Goal: Complete application form

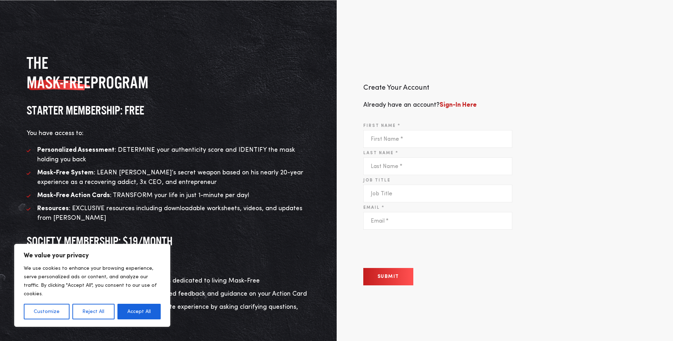
click at [409, 137] on input "First Name *" at bounding box center [437, 139] width 149 height 18
type input "Chrissette"
type input "Brooks"
type input "chrissette.brooks@centrahealth.com"
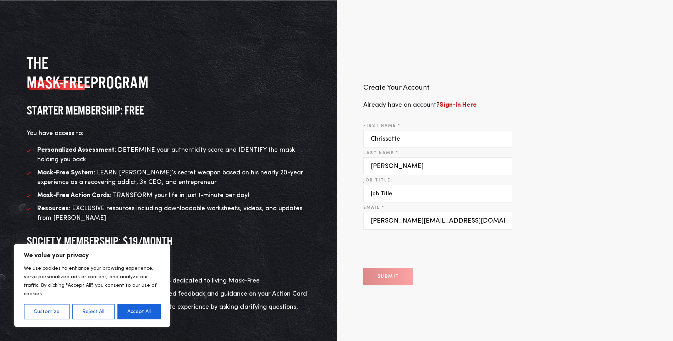
click at [398, 196] on input "Job Title" at bounding box center [437, 194] width 149 height 18
type input "Quality Manager"
click at [386, 278] on button "Submit" at bounding box center [388, 276] width 50 height 17
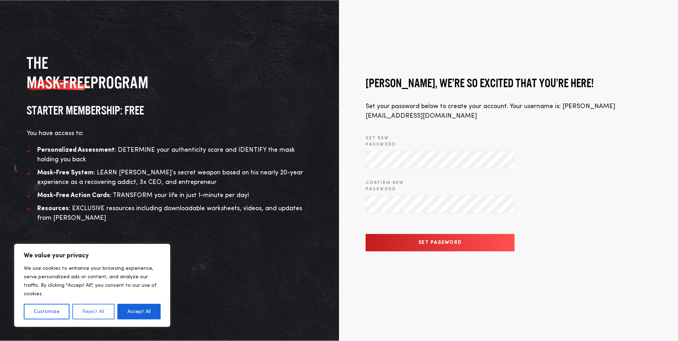
click at [89, 308] on button "Reject All" at bounding box center [93, 312] width 42 height 16
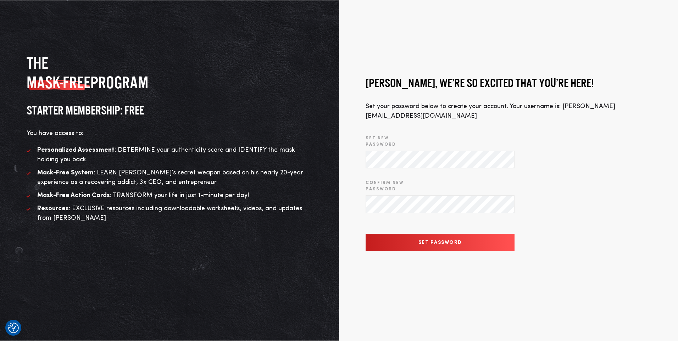
click at [424, 240] on input "Set Password" at bounding box center [440, 242] width 149 height 17
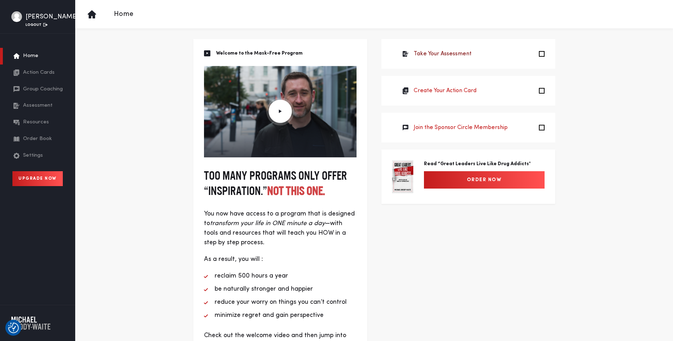
click at [451, 53] on link "Take Your Assessment" at bounding box center [443, 54] width 58 height 9
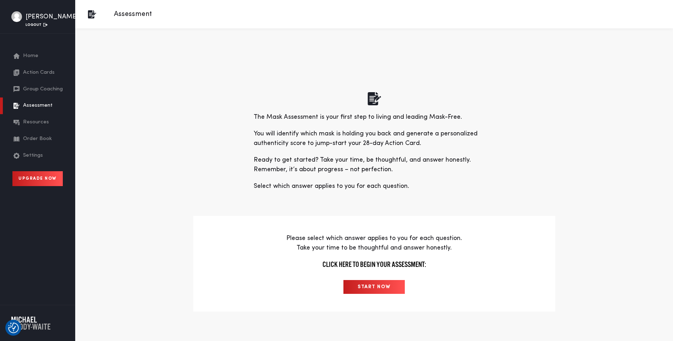
click at [374, 282] on input "START NOW" at bounding box center [373, 287] width 61 height 14
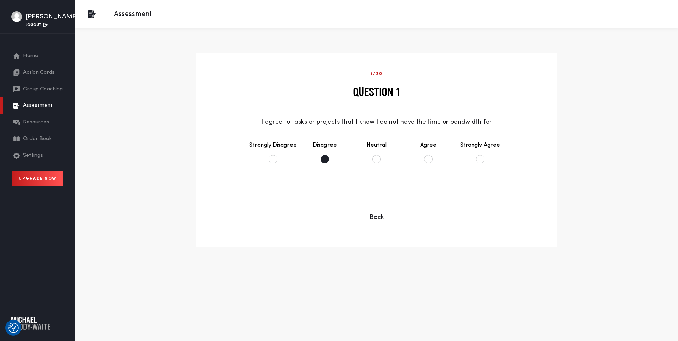
click at [322, 158] on li "Disagree" at bounding box center [325, 152] width 52 height 37
click at [391, 203] on button "Continue" at bounding box center [376, 196] width 57 height 17
click at [327, 160] on li "Disagree" at bounding box center [325, 152] width 52 height 37
click at [387, 191] on button "Continue" at bounding box center [376, 196] width 57 height 17
click at [325, 158] on li "Disagree" at bounding box center [325, 152] width 52 height 37
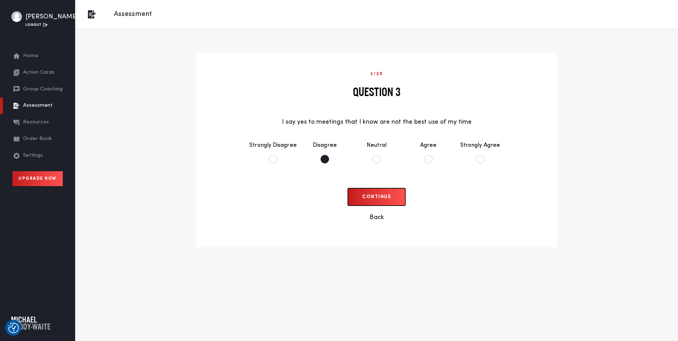
click at [385, 200] on button "Continue" at bounding box center [376, 196] width 57 height 17
click at [324, 159] on li "Disagree" at bounding box center [325, 152] width 52 height 37
click at [383, 199] on button "Continue" at bounding box center [376, 196] width 57 height 17
click at [427, 159] on li "Agree" at bounding box center [429, 152] width 52 height 37
click at [385, 198] on button "Continue" at bounding box center [376, 196] width 57 height 17
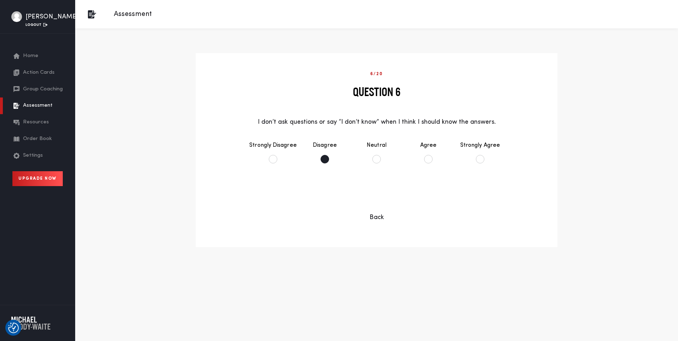
click at [325, 154] on li "Disagree" at bounding box center [325, 152] width 52 height 37
click at [385, 197] on button "Continue" at bounding box center [376, 196] width 57 height 17
click at [327, 160] on li "Disagree" at bounding box center [325, 152] width 52 height 37
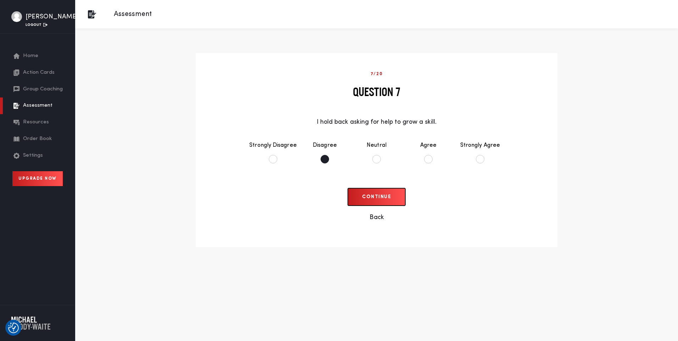
click at [383, 197] on button "Continue" at bounding box center [376, 196] width 57 height 17
click at [427, 159] on li "Agree" at bounding box center [429, 152] width 52 height 37
click at [378, 195] on button "Continue" at bounding box center [376, 196] width 57 height 17
click at [328, 160] on li "Disagree" at bounding box center [325, 152] width 52 height 37
click at [391, 201] on button "Continue" at bounding box center [376, 196] width 57 height 17
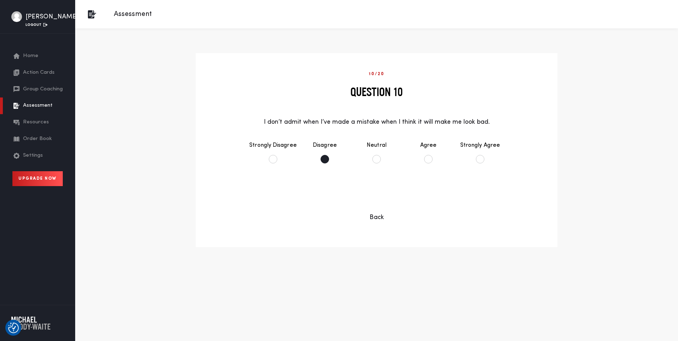
click at [325, 159] on li "Disagree" at bounding box center [325, 152] width 52 height 37
click at [406, 198] on div "Continue Back" at bounding box center [377, 205] width 248 height 34
click at [395, 199] on button "Continue" at bounding box center [376, 196] width 57 height 17
click at [327, 156] on li "Disagree" at bounding box center [325, 152] width 52 height 37
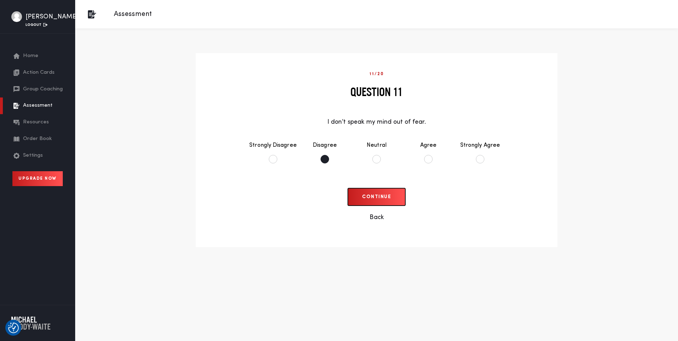
click at [381, 195] on button "Continue" at bounding box center [376, 196] width 57 height 17
click at [327, 159] on li "Disagree" at bounding box center [325, 152] width 52 height 37
click at [387, 194] on button "Continue" at bounding box center [376, 196] width 57 height 17
click at [331, 157] on li "Disagree" at bounding box center [325, 152] width 52 height 37
click at [400, 201] on button "Continue" at bounding box center [376, 196] width 57 height 17
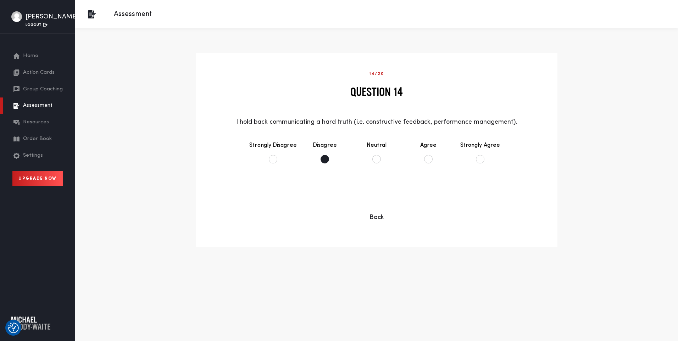
click at [324, 161] on li "Disagree" at bounding box center [325, 152] width 52 height 37
click at [389, 198] on button "Continue" at bounding box center [376, 196] width 57 height 17
click at [327, 159] on li "Disagree" at bounding box center [325, 152] width 52 height 37
click at [381, 201] on button "Continue" at bounding box center [376, 196] width 57 height 17
click at [430, 161] on li "Agree" at bounding box center [429, 152] width 52 height 37
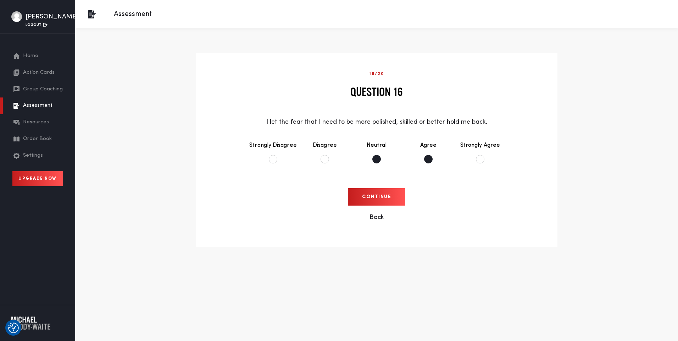
click at [376, 161] on li "Neutral" at bounding box center [377, 152] width 52 height 37
click at [425, 158] on li "Agree" at bounding box center [429, 152] width 52 height 37
click at [381, 160] on li "Neutral" at bounding box center [377, 152] width 52 height 37
click at [433, 158] on li "Agree" at bounding box center [429, 152] width 52 height 37
click at [384, 203] on button "Continue" at bounding box center [376, 196] width 57 height 17
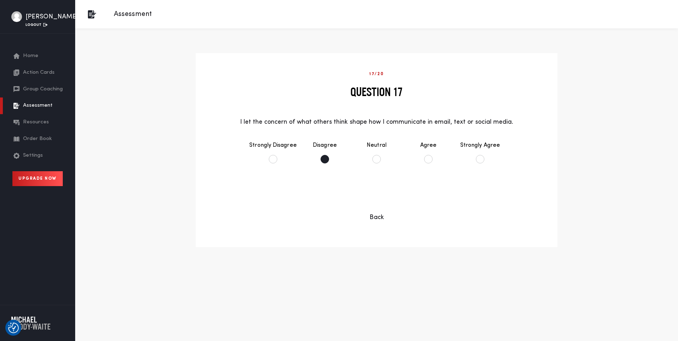
click at [327, 159] on li "Disagree" at bounding box center [325, 152] width 52 height 37
click at [373, 201] on button "Continue" at bounding box center [376, 196] width 57 height 17
click at [326, 157] on li "Disagree" at bounding box center [325, 152] width 52 height 37
click at [378, 195] on button "Continue" at bounding box center [376, 196] width 57 height 17
click at [426, 161] on li "Agree" at bounding box center [429, 152] width 52 height 37
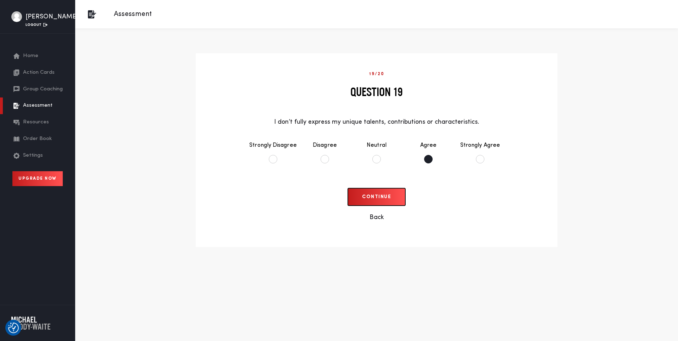
click at [370, 203] on button "Continue" at bounding box center [376, 196] width 57 height 17
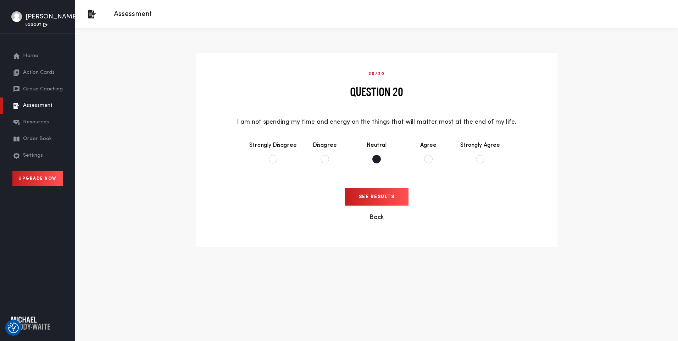
click at [375, 159] on li "Neutral" at bounding box center [377, 152] width 52 height 37
click at [388, 202] on input "See Results" at bounding box center [377, 196] width 64 height 17
